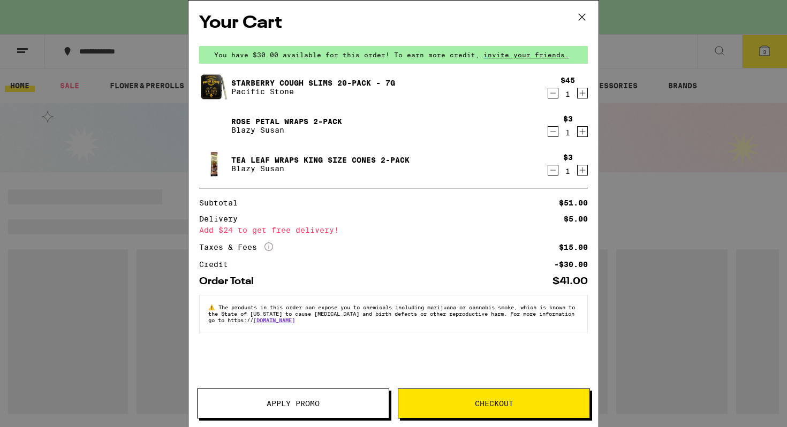
click at [549, 133] on icon "Decrement" at bounding box center [554, 131] width 10 height 13
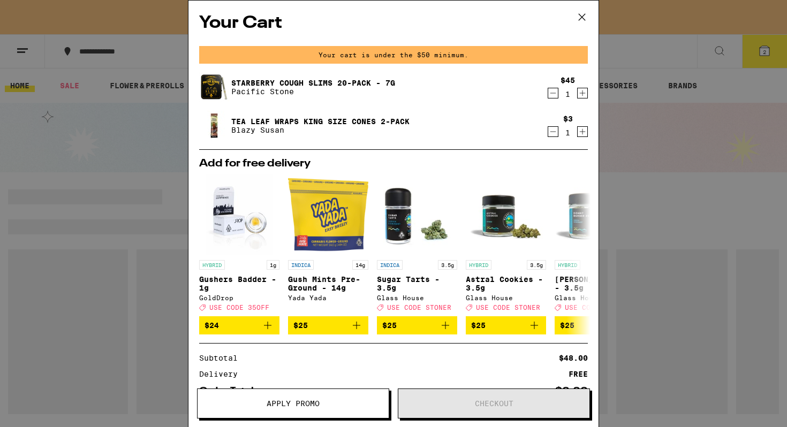
click at [553, 93] on icon "Decrement" at bounding box center [554, 93] width 10 height 13
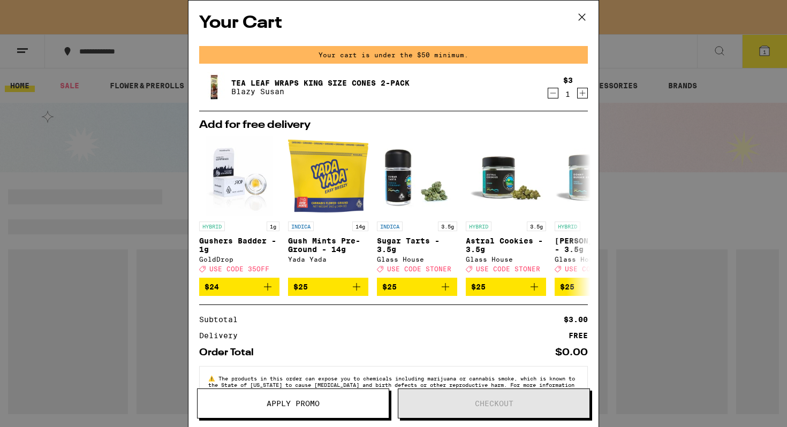
click at [553, 99] on icon "Decrement" at bounding box center [554, 93] width 10 height 13
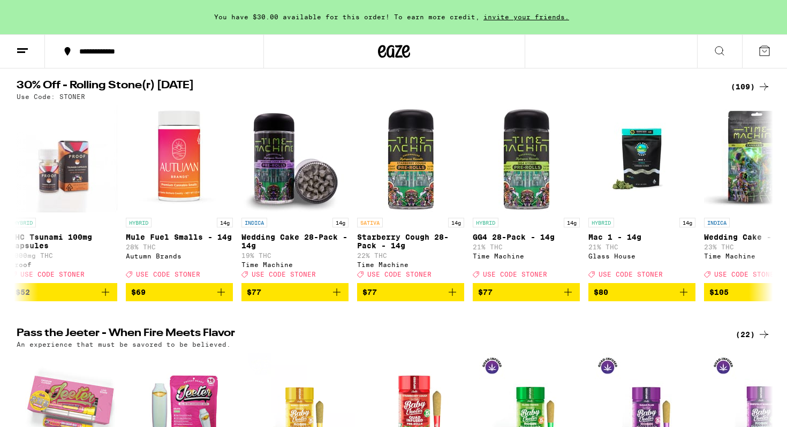
scroll to position [127, 0]
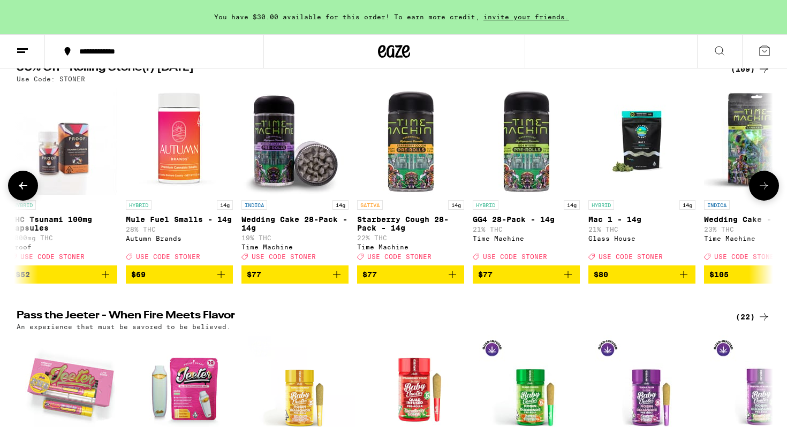
click at [451, 281] on icon "Add to bag" at bounding box center [452, 274] width 13 height 13
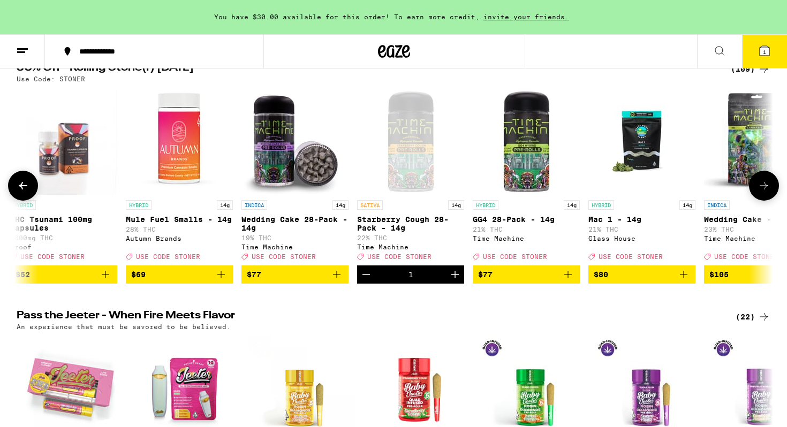
click at [572, 281] on icon "Add to bag" at bounding box center [568, 274] width 13 height 13
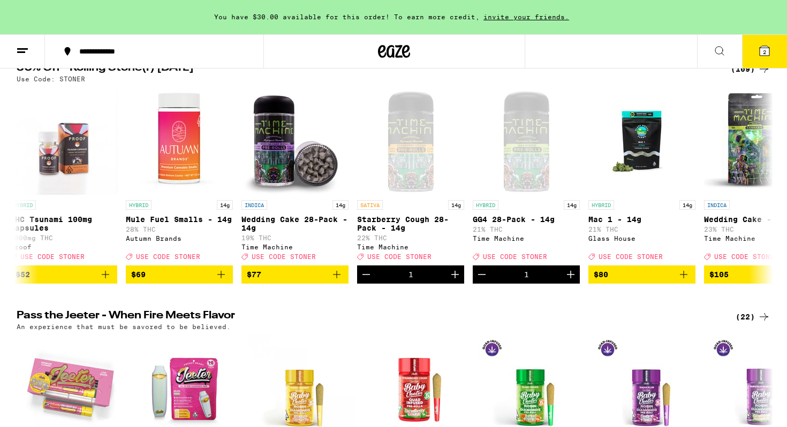
click at [768, 51] on icon at bounding box center [765, 51] width 10 height 10
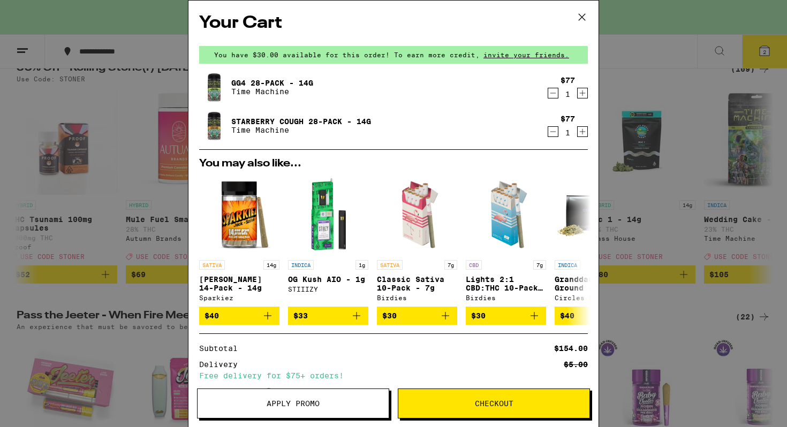
click at [112, 136] on div "Your Cart You have $30.00 available for this order! To earn more credit, invite…" at bounding box center [393, 213] width 787 height 427
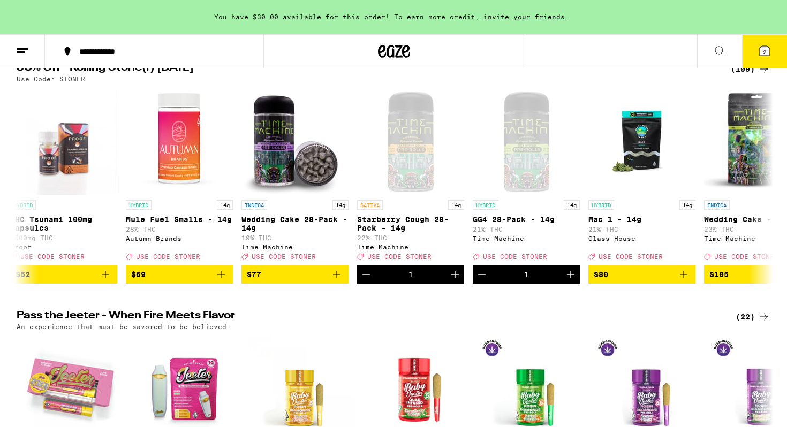
click at [780, 57] on button "2" at bounding box center [764, 51] width 45 height 33
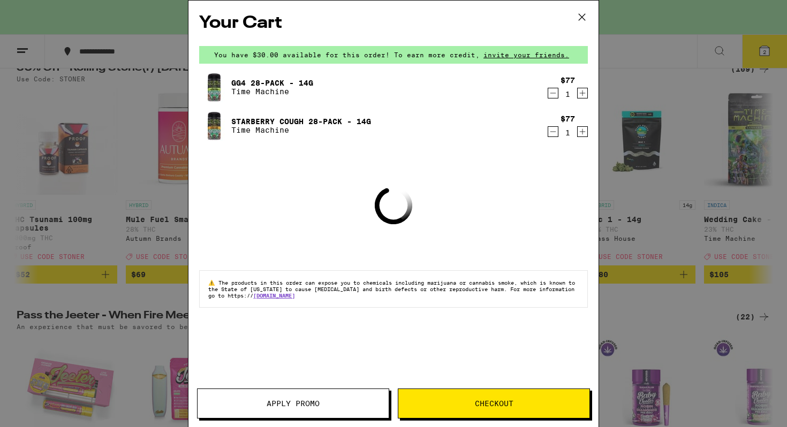
click at [273, 401] on span "Apply Promo" at bounding box center [293, 403] width 53 height 7
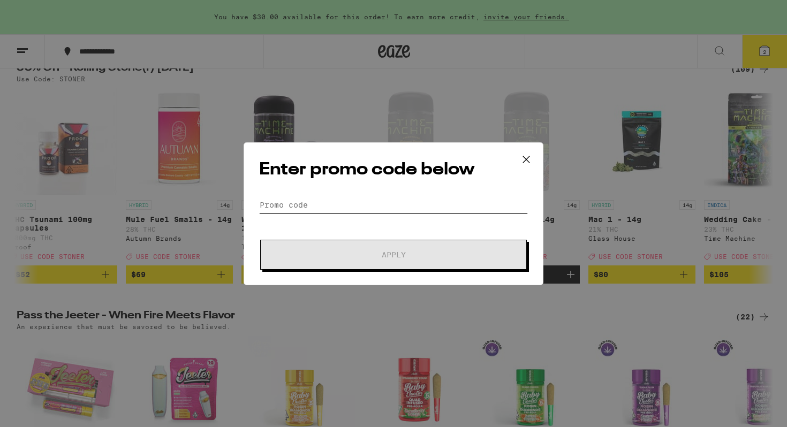
click at [295, 205] on input "Promo Code" at bounding box center [393, 205] width 269 height 16
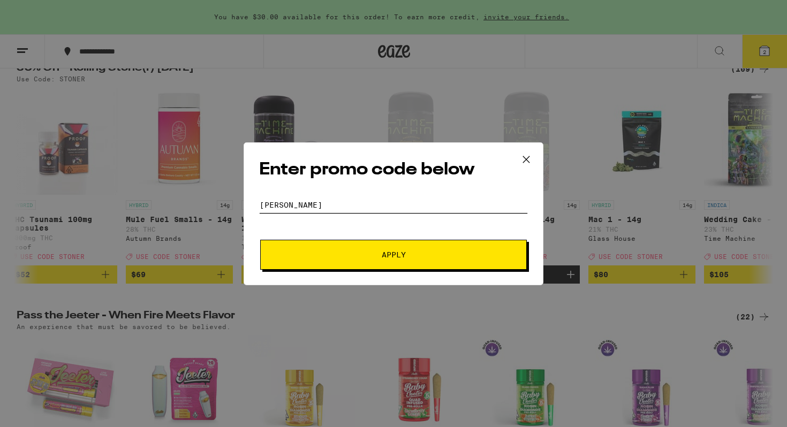
type input "[PERSON_NAME]"
click at [377, 245] on button "Apply" at bounding box center [393, 255] width 267 height 30
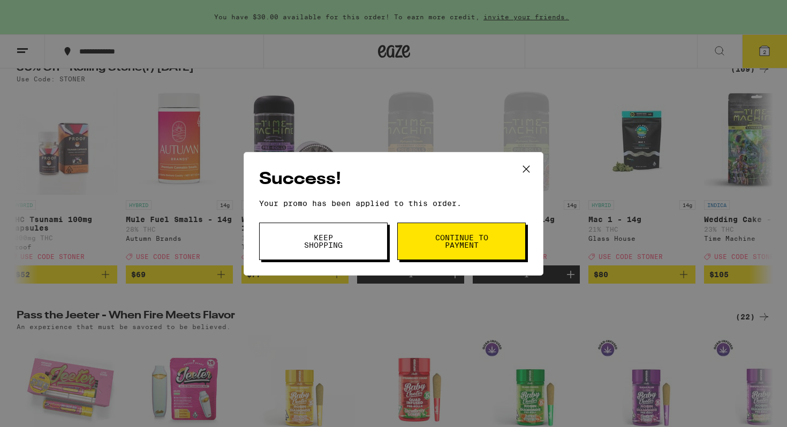
click at [297, 238] on span "Keep Shopping" at bounding box center [323, 241] width 55 height 15
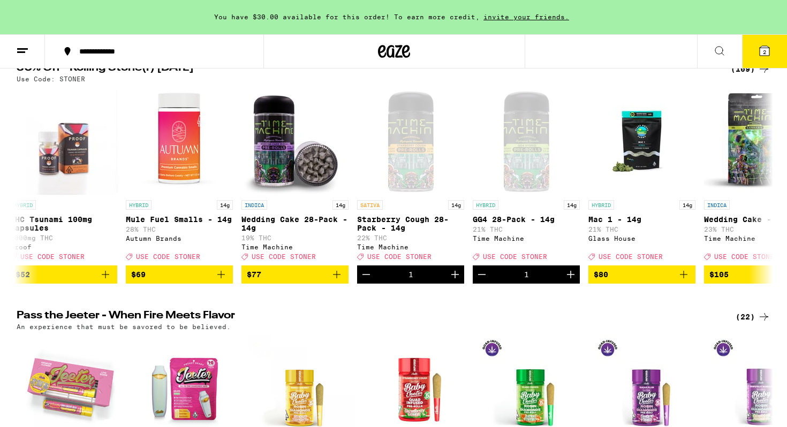
click at [767, 55] on icon at bounding box center [765, 51] width 10 height 10
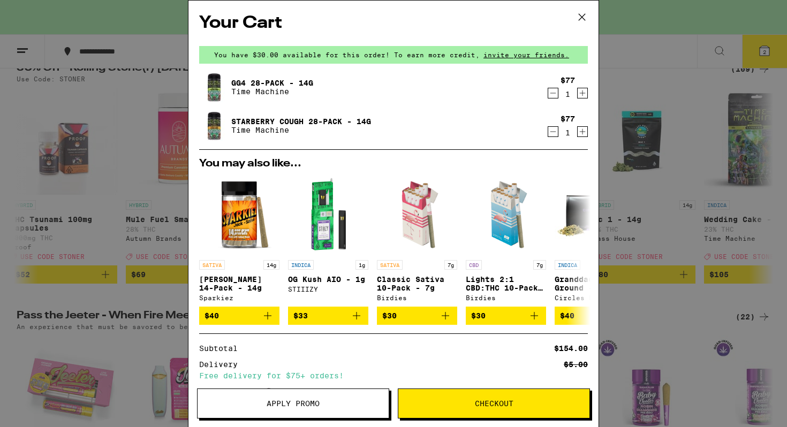
click at [581, 93] on icon "Increment" at bounding box center [583, 93] width 10 height 13
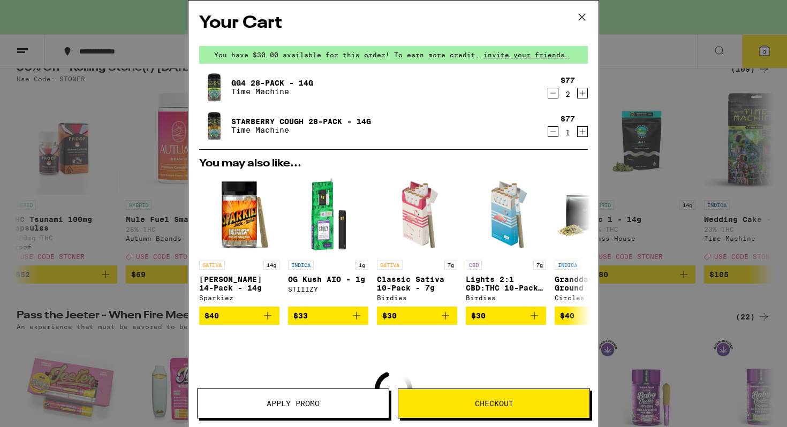
click at [582, 135] on icon "Increment" at bounding box center [583, 132] width 6 height 6
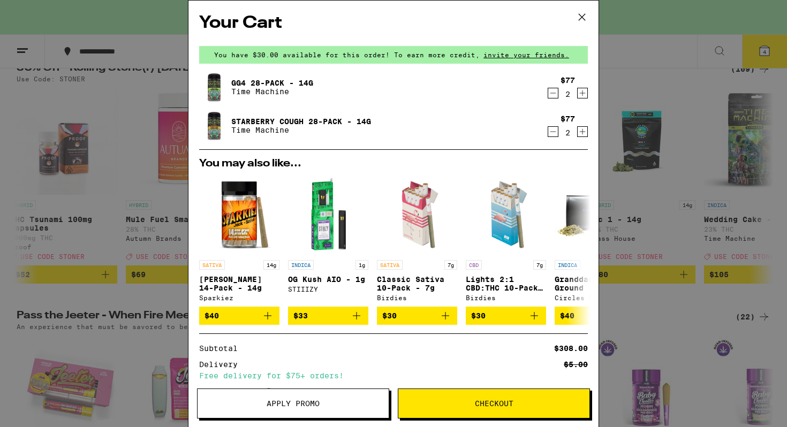
click at [552, 131] on icon "Decrement" at bounding box center [554, 131] width 10 height 13
click at [553, 92] on icon "Decrement" at bounding box center [554, 93] width 10 height 13
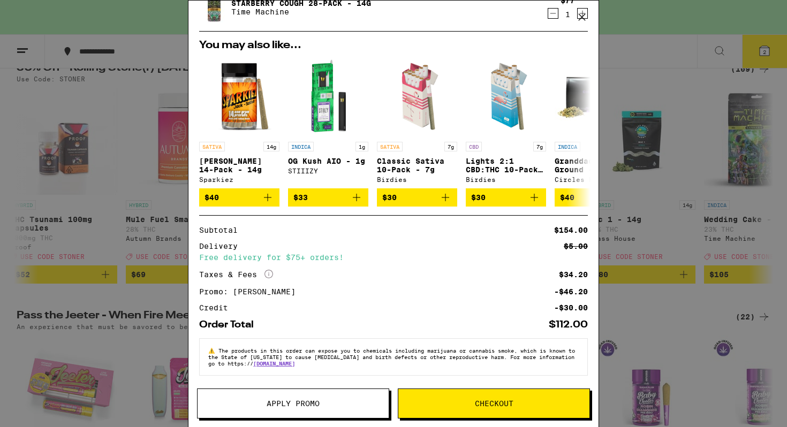
scroll to position [125, 0]
click at [449, 405] on span "Checkout" at bounding box center [494, 403] width 191 height 7
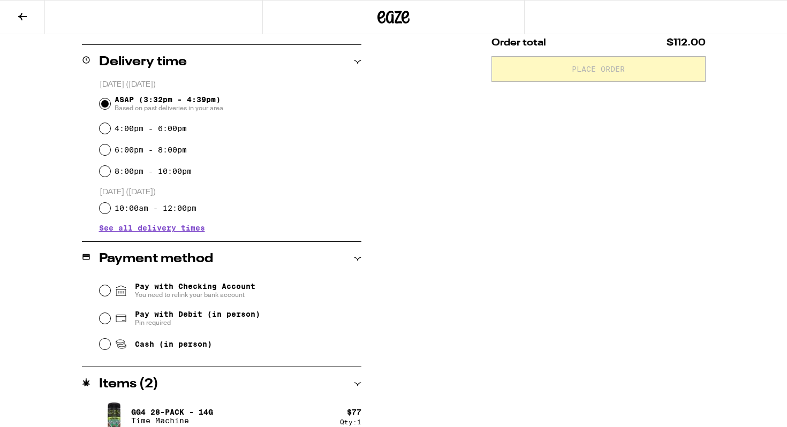
scroll to position [306, 0]
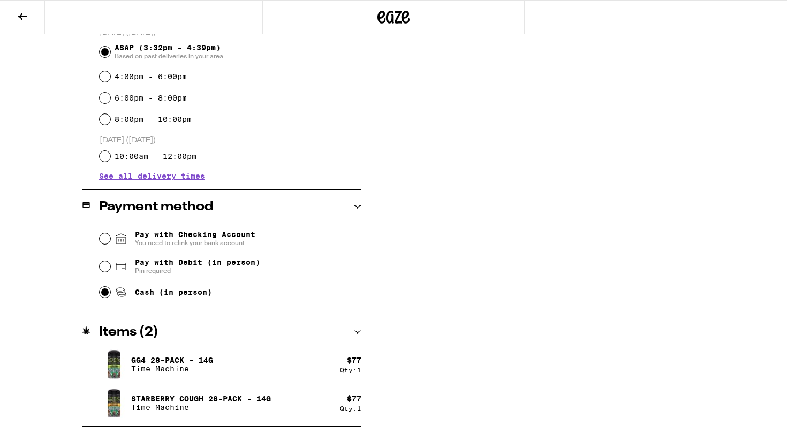
click at [101, 296] on input "Cash (in person)" at bounding box center [105, 292] width 11 height 11
radio input "true"
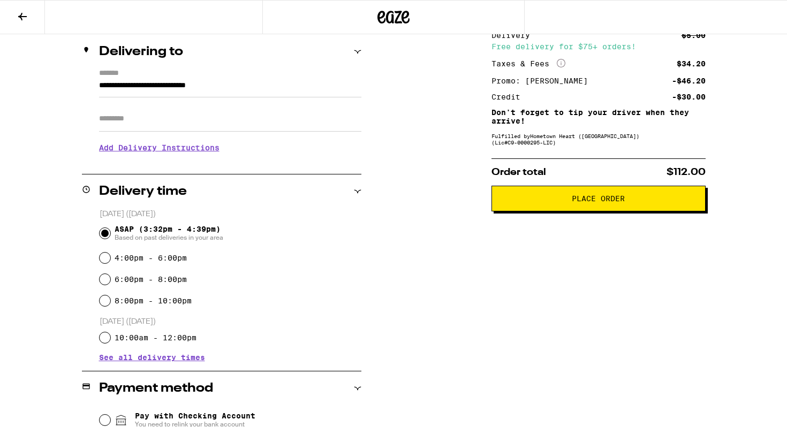
scroll to position [0, 0]
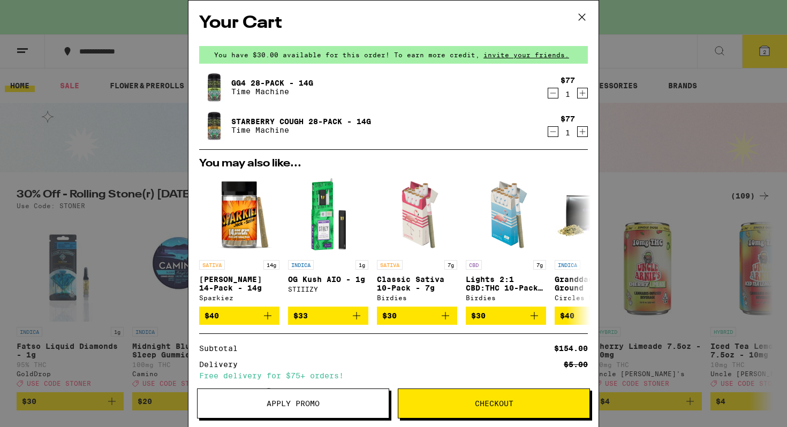
click at [582, 13] on icon at bounding box center [582, 17] width 16 height 16
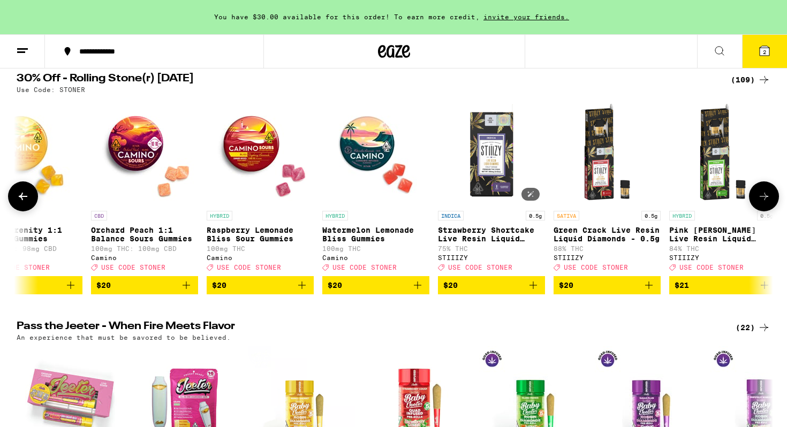
scroll to position [0, 4761]
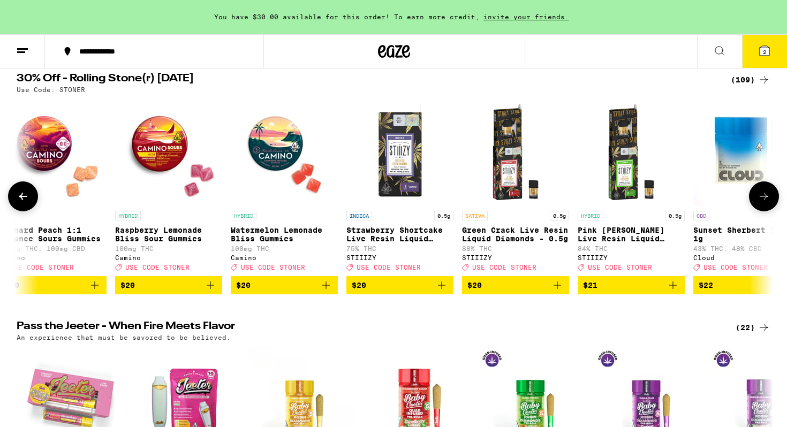
click at [769, 203] on icon at bounding box center [764, 196] width 13 height 13
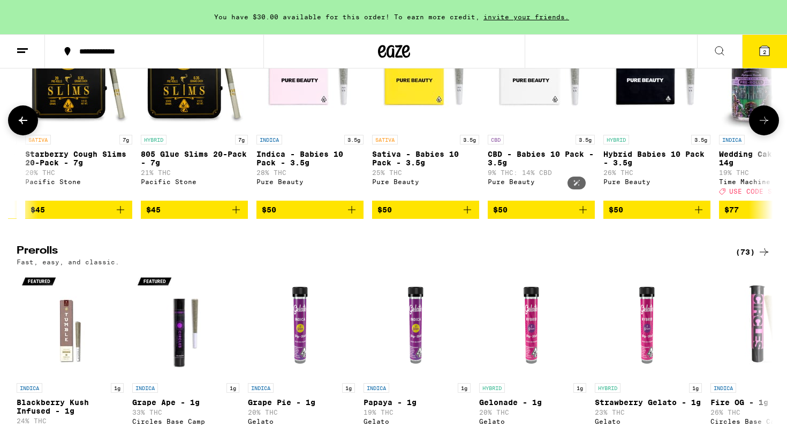
scroll to position [0, 9776]
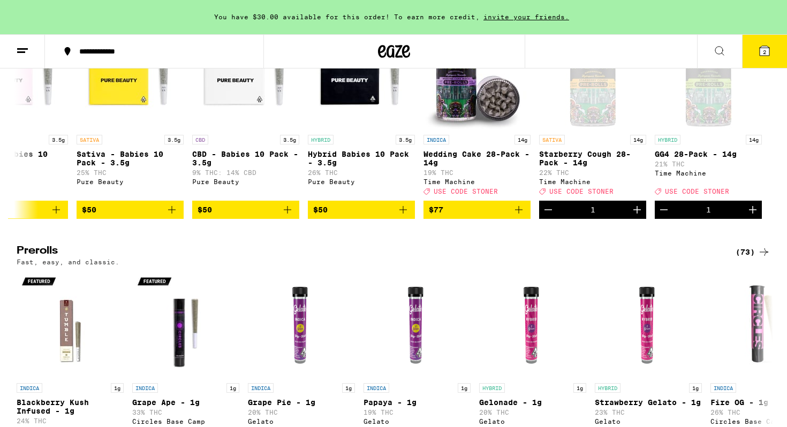
click at [762, 46] on icon at bounding box center [765, 51] width 10 height 10
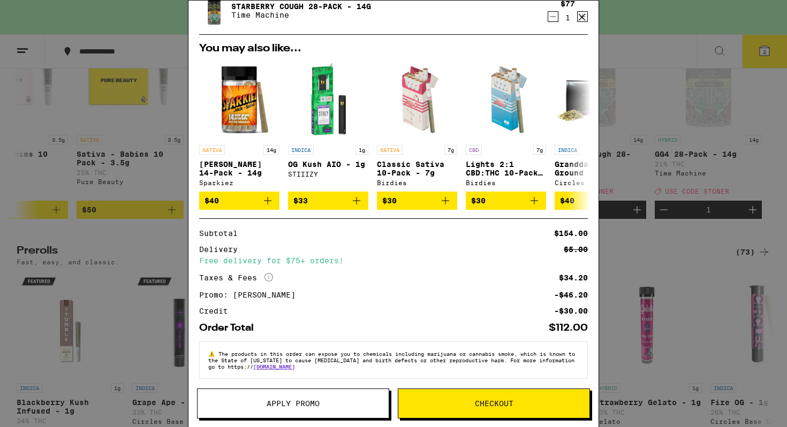
scroll to position [125, 0]
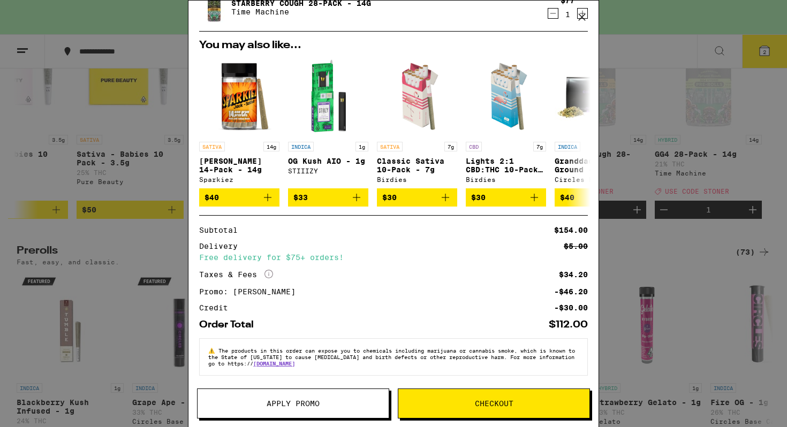
click at [479, 407] on span "Checkout" at bounding box center [494, 403] width 39 height 7
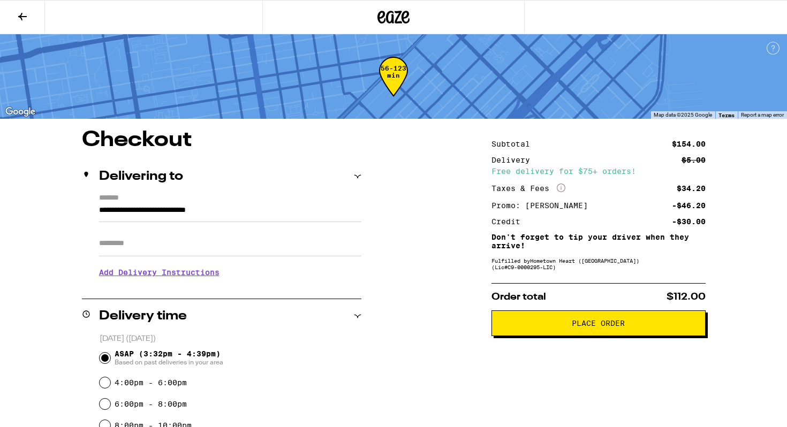
click at [581, 327] on span "Place Order" at bounding box center [598, 323] width 53 height 7
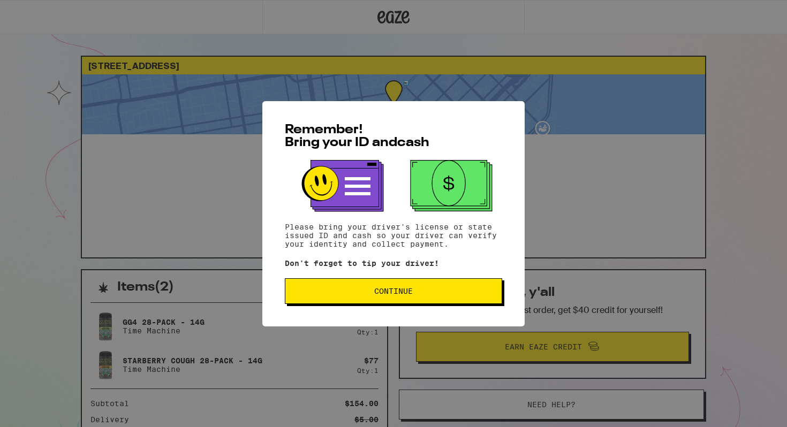
click at [385, 299] on button "Continue" at bounding box center [393, 292] width 217 height 26
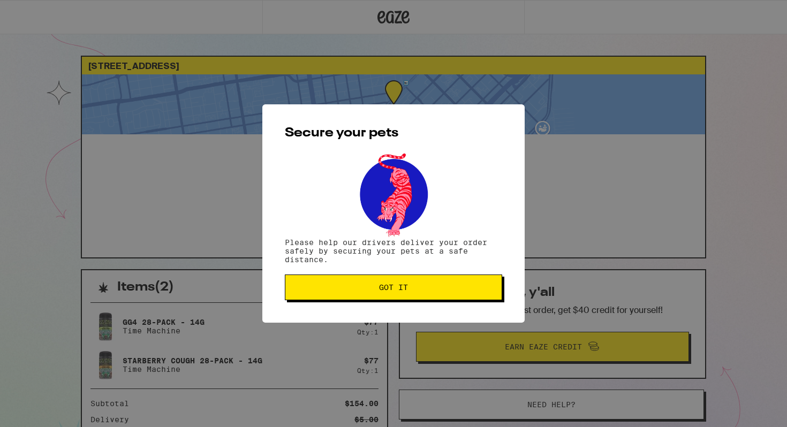
click at [385, 299] on button "Got it" at bounding box center [393, 288] width 217 height 26
